Goal: Browse casually

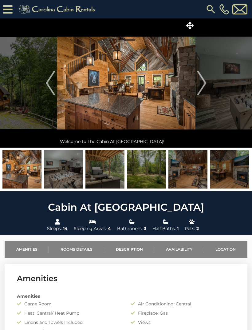
click at [204, 83] on img "Next" at bounding box center [201, 83] width 9 height 25
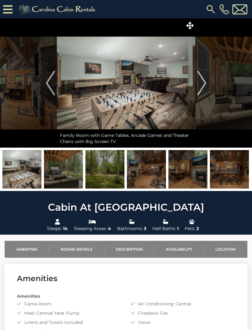
click at [202, 89] on img "Next" at bounding box center [201, 83] width 9 height 25
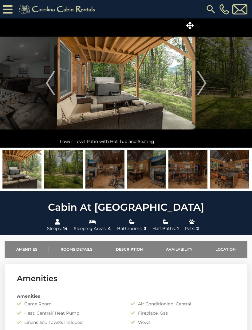
click at [201, 89] on img "Next" at bounding box center [201, 83] width 9 height 25
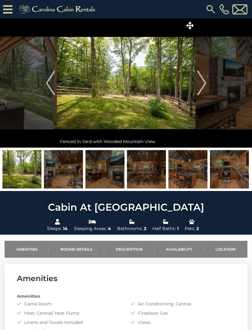
click at [53, 82] on img "Previous" at bounding box center [50, 83] width 9 height 25
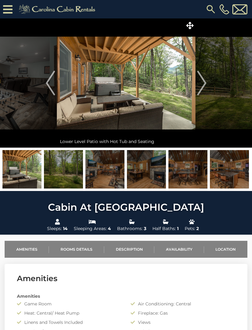
click at [206, 86] on img "Next" at bounding box center [201, 83] width 9 height 25
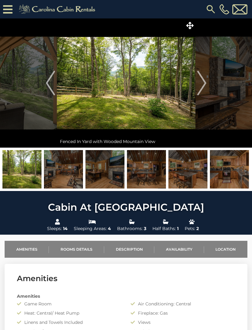
click at [206, 90] on img "Next" at bounding box center [201, 83] width 9 height 25
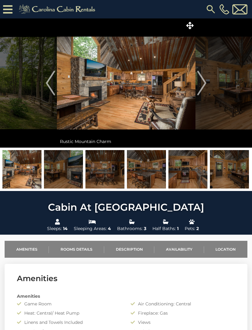
click at [202, 85] on img "Next" at bounding box center [201, 83] width 9 height 25
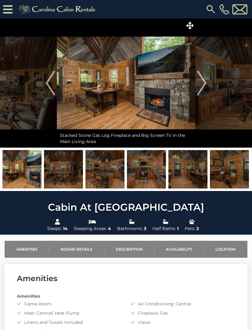
click at [206, 84] on img "Next" at bounding box center [201, 83] width 9 height 25
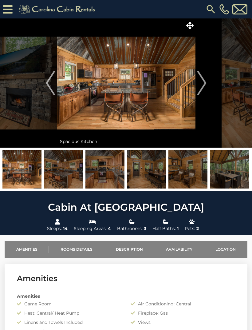
click at [206, 87] on img "Next" at bounding box center [201, 83] width 9 height 25
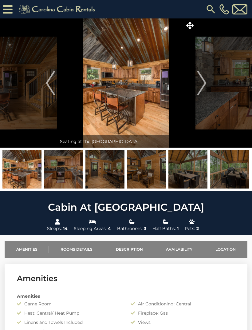
click at [203, 87] on img "Next" at bounding box center [201, 83] width 9 height 25
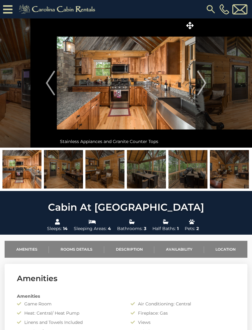
click at [205, 88] on img "Next" at bounding box center [201, 83] width 9 height 25
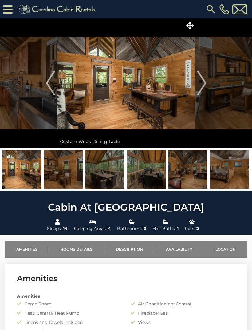
click at [206, 85] on img "Next" at bounding box center [201, 83] width 9 height 25
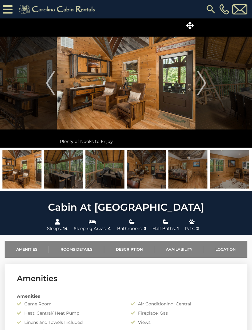
click at [202, 86] on img "Next" at bounding box center [201, 83] width 9 height 25
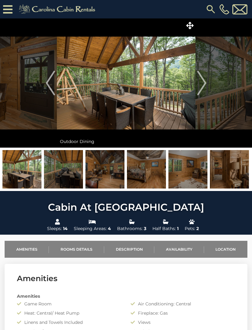
click at [54, 84] on img "Previous" at bounding box center [50, 83] width 9 height 25
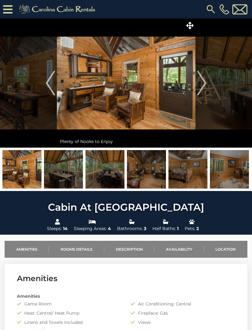
click at [206, 87] on img "Next" at bounding box center [201, 83] width 9 height 25
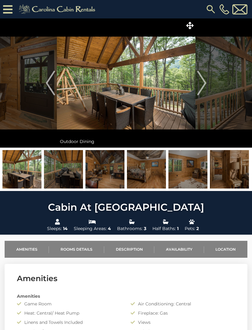
click at [208, 87] on button "Next" at bounding box center [202, 82] width 13 height 129
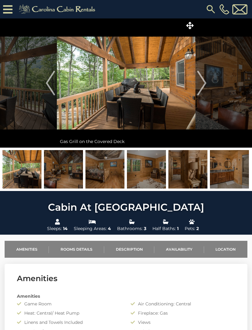
click at [208, 88] on button "Next" at bounding box center [202, 82] width 13 height 129
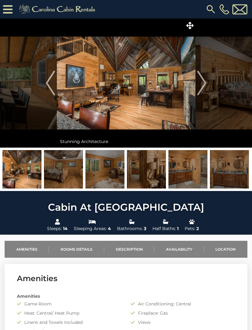
click at [206, 91] on img "Next" at bounding box center [201, 83] width 9 height 25
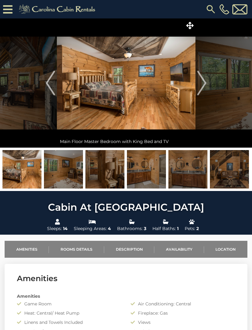
click at [205, 88] on img "Next" at bounding box center [201, 83] width 9 height 25
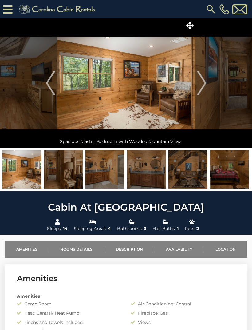
click at [201, 86] on img "Next" at bounding box center [201, 83] width 9 height 25
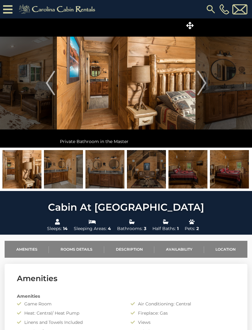
click at [199, 88] on img "Next" at bounding box center [201, 83] width 9 height 25
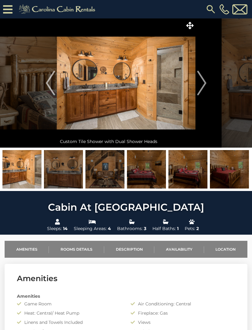
click at [200, 87] on img "Next" at bounding box center [201, 83] width 9 height 25
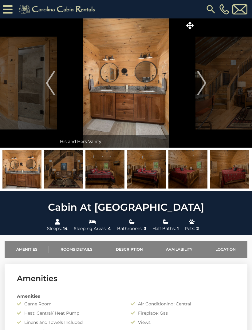
click at [199, 90] on img "Next" at bounding box center [201, 83] width 9 height 25
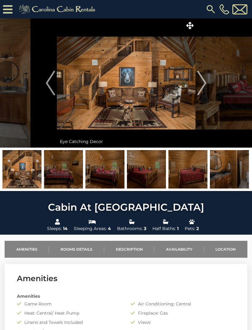
click at [201, 90] on img "Next" at bounding box center [201, 83] width 9 height 25
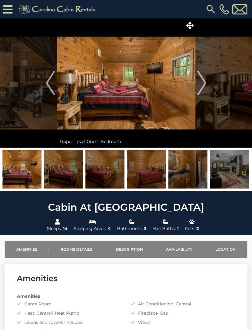
click at [204, 88] on img "Next" at bounding box center [201, 83] width 9 height 25
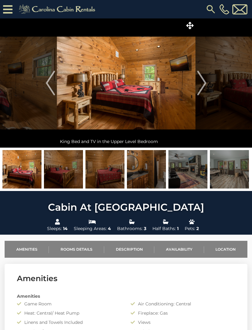
click at [202, 90] on img "Next" at bounding box center [201, 83] width 9 height 25
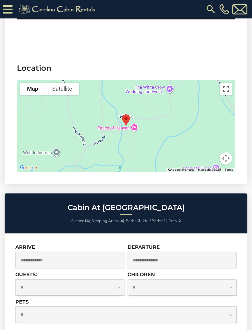
scroll to position [1300, 0]
